Goal: Book appointment/travel/reservation

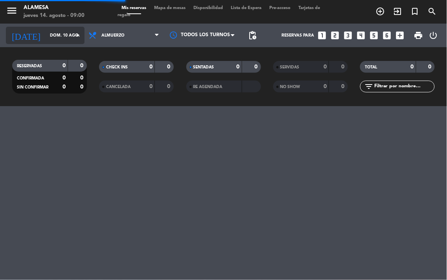
click at [78, 36] on icon "arrow_drop_down" at bounding box center [77, 35] width 9 height 9
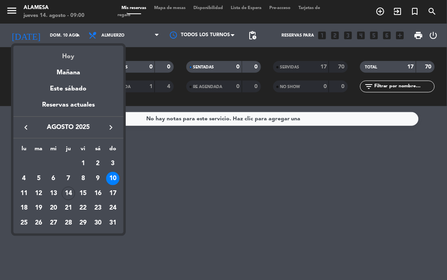
click at [79, 57] on div "Hoy" at bounding box center [68, 54] width 110 height 16
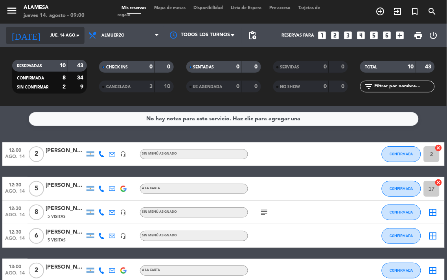
click at [70, 32] on input "jue. 14 ago." at bounding box center [75, 35] width 58 height 13
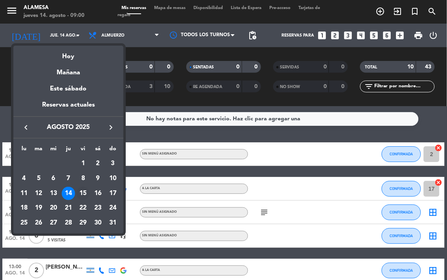
click at [85, 193] on div "15" at bounding box center [82, 193] width 13 height 13
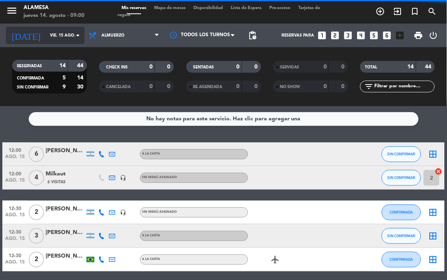
click at [76, 34] on icon "arrow_drop_down" at bounding box center [77, 35] width 9 height 9
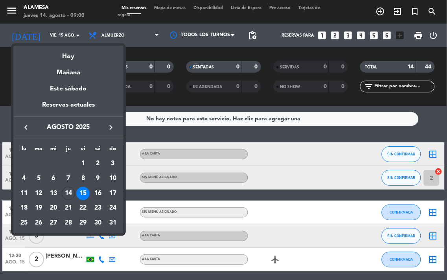
click at [99, 195] on div "16" at bounding box center [97, 193] width 13 height 13
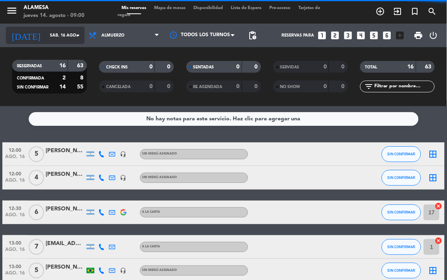
click at [75, 34] on icon "arrow_drop_down" at bounding box center [77, 35] width 9 height 9
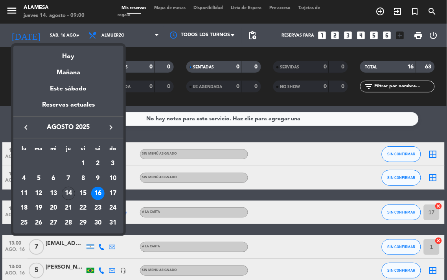
click at [113, 191] on div "17" at bounding box center [112, 193] width 13 height 13
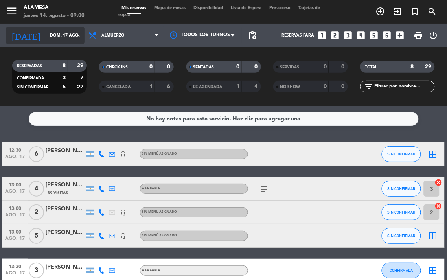
click at [75, 35] on icon "arrow_drop_down" at bounding box center [77, 35] width 9 height 9
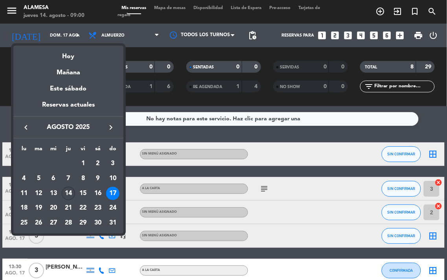
click at [68, 190] on div "14" at bounding box center [68, 193] width 13 height 13
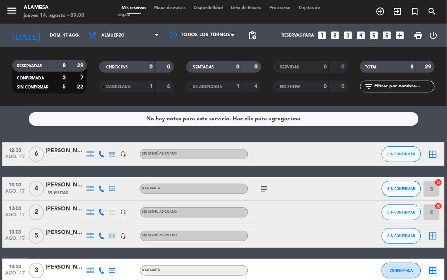
type input "jue. 14 ago."
